Goal: Task Accomplishment & Management: Complete application form

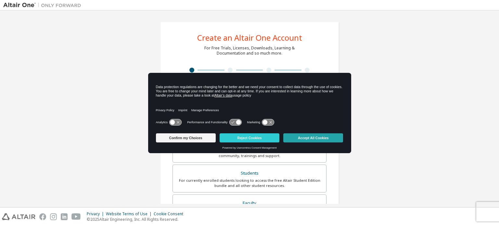
click at [304, 140] on button "Accept All Cookies" at bounding box center [313, 137] width 60 height 9
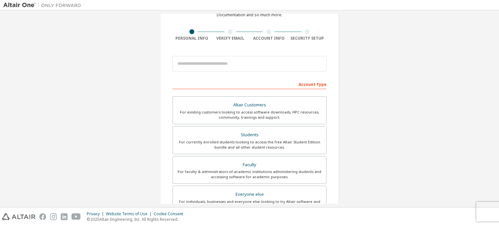
scroll to position [39, 0]
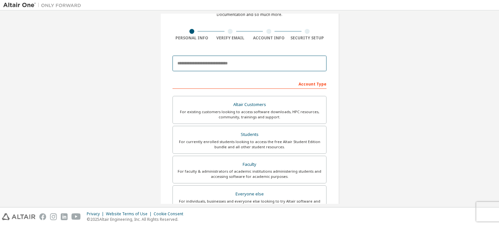
click at [275, 68] on input "email" at bounding box center [249, 63] width 154 height 16
type input "**********"
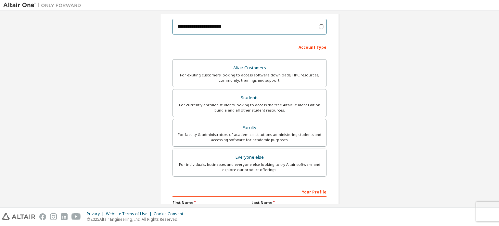
scroll to position [76, 0]
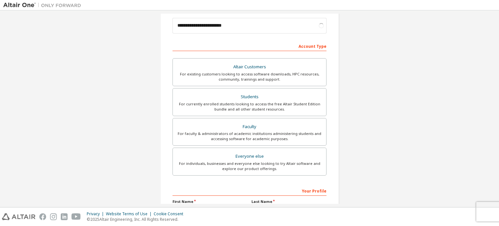
click at [256, 92] on div "Students" at bounding box center [249, 96] width 145 height 9
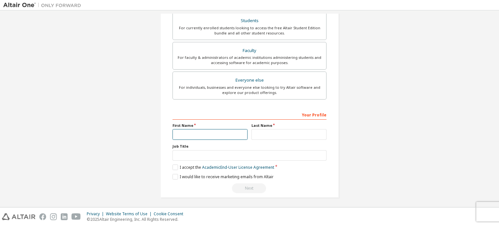
click at [231, 135] on input "text" at bounding box center [209, 134] width 75 height 11
type input "*"
type input "********"
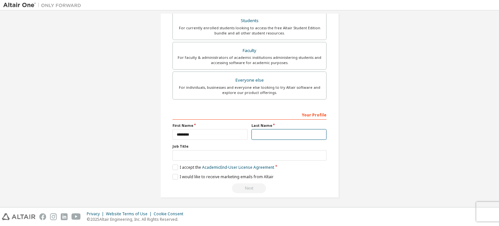
click at [269, 136] on input "text" at bounding box center [288, 134] width 75 height 11
type input "****"
click at [247, 144] on label "Job Title" at bounding box center [249, 145] width 154 height 5
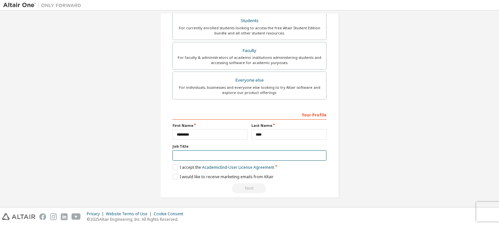
click at [243, 155] on input "text" at bounding box center [249, 155] width 154 height 11
type input "*******"
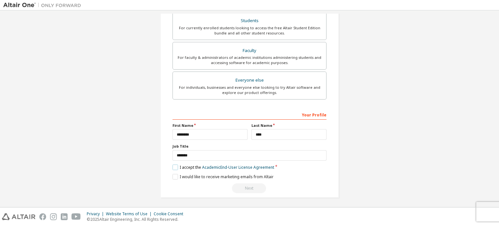
click at [172, 165] on label "I accept the Academic End-User License Agreement" at bounding box center [223, 167] width 102 height 6
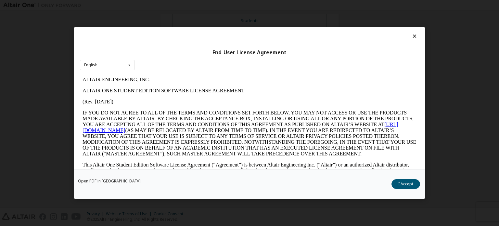
scroll to position [0, 0]
click at [409, 183] on button "I Accept" at bounding box center [405, 184] width 29 height 10
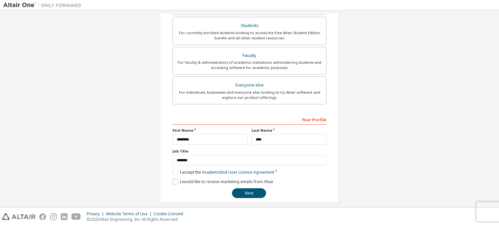
scroll to position [152, 0]
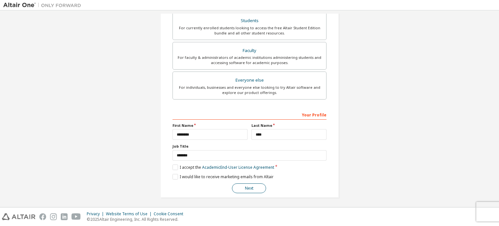
click at [240, 185] on button "Next" at bounding box center [249, 188] width 34 height 10
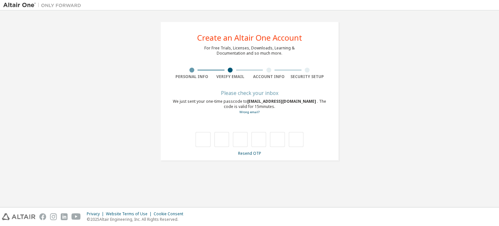
type input "*"
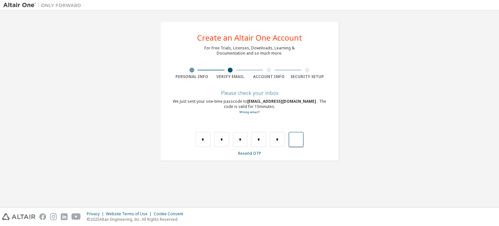
type input "*"
